Goal: Navigation & Orientation: Find specific page/section

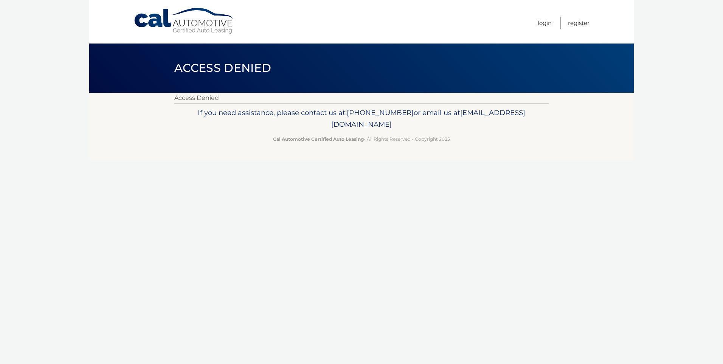
click at [347, 77] on header "Access Denied" at bounding box center [361, 67] width 374 height 49
drag, startPoint x: 347, startPoint y: 77, endPoint x: 410, endPoint y: 107, distance: 69.8
click at [410, 107] on p "If you need assistance, please contact us at: 609-807-3200 or email us at Custo…" at bounding box center [361, 119] width 364 height 24
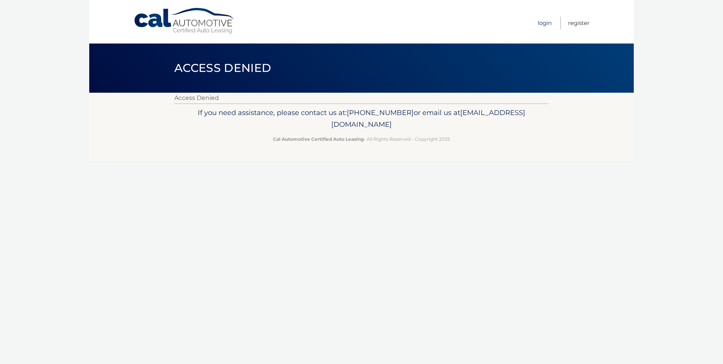
click at [547, 23] on link "Login" at bounding box center [545, 23] width 14 height 12
